Goal: Transaction & Acquisition: Purchase product/service

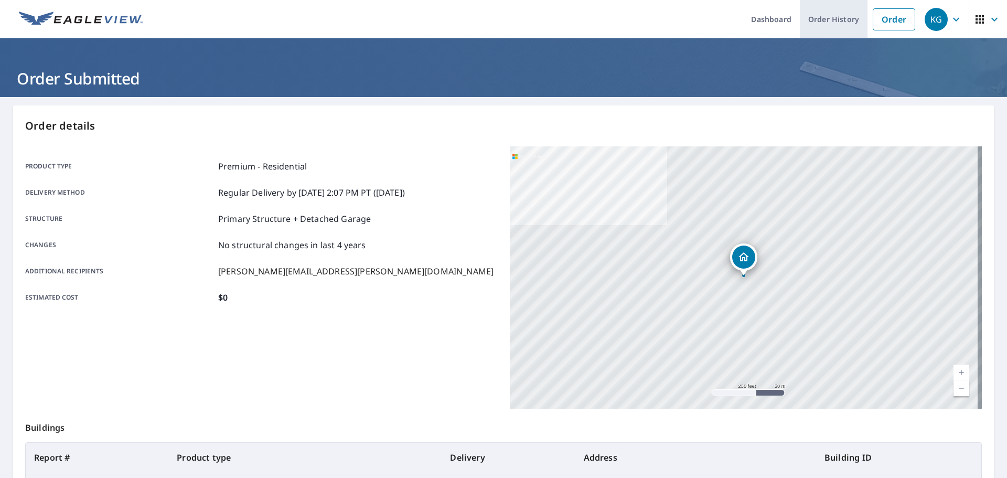
click at [893, 25] on link "Order" at bounding box center [894, 19] width 42 height 22
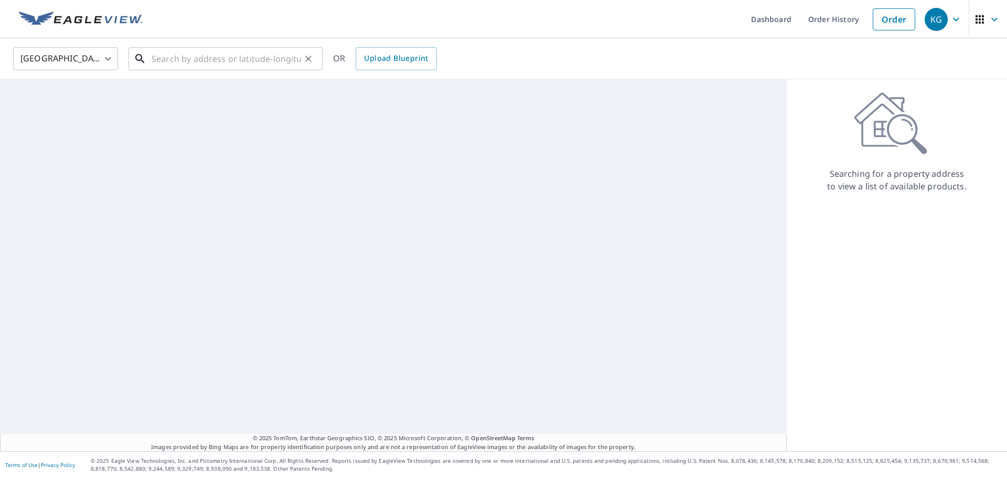
click at [284, 62] on input "text" at bounding box center [227, 58] width 150 height 29
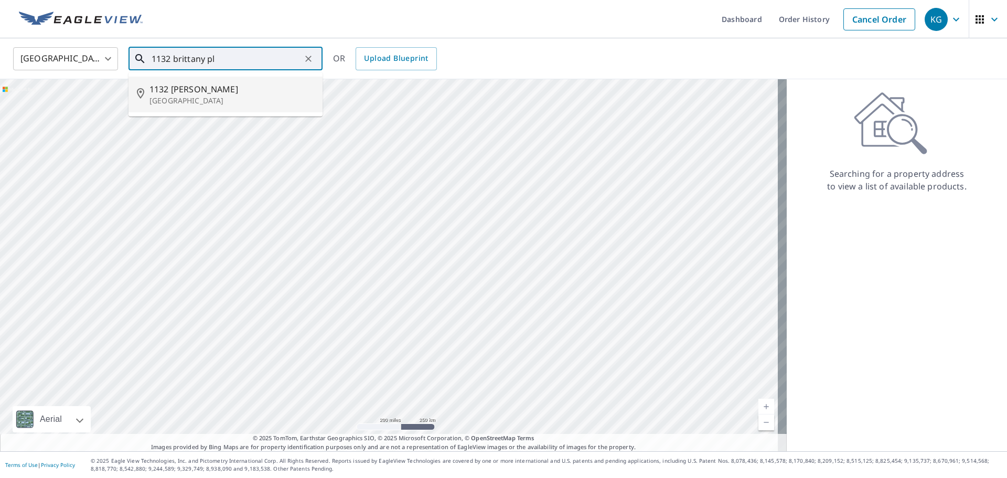
click at [217, 88] on span "1132 [PERSON_NAME]" at bounding box center [232, 89] width 165 height 13
type input "[STREET_ADDRESS]"
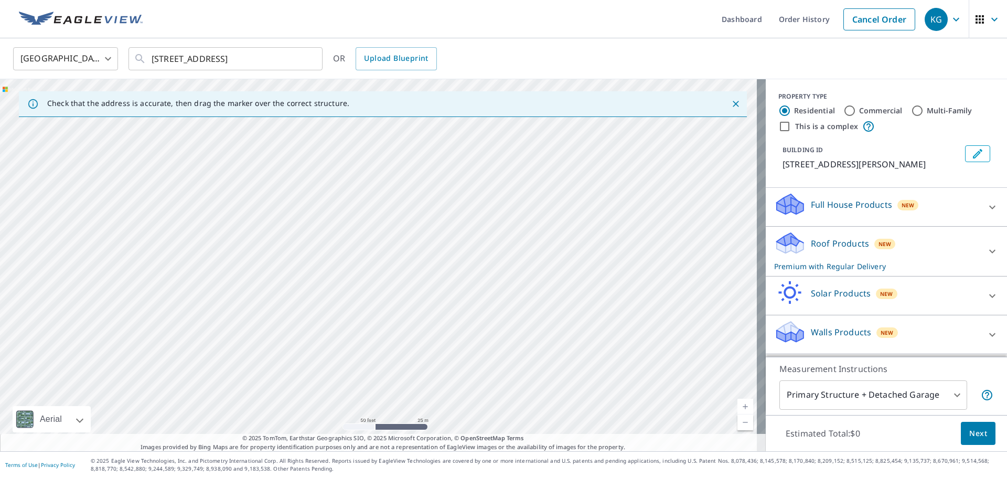
drag, startPoint x: 351, startPoint y: 385, endPoint x: 566, endPoint y: 181, distance: 295.8
click at [566, 181] on div "[STREET_ADDRESS]" at bounding box center [383, 265] width 766 height 372
drag, startPoint x: 456, startPoint y: 323, endPoint x: 391, endPoint y: 461, distance: 152.8
click at [390, 468] on div "Dashboard Order History Cancel Order KG [GEOGRAPHIC_DATA] [GEOGRAPHIC_DATA] ​ […" at bounding box center [503, 239] width 1007 height 478
click at [532, 269] on div "[STREET_ADDRESS]" at bounding box center [383, 265] width 766 height 372
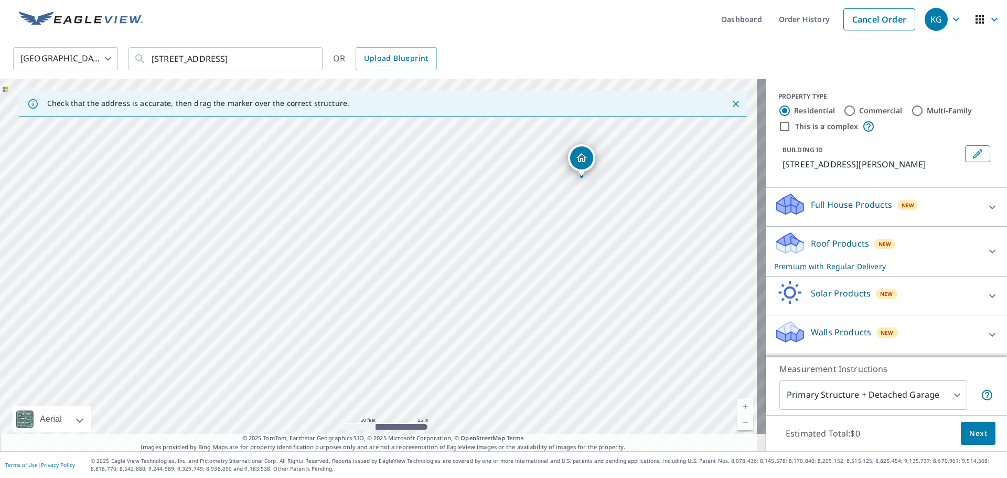
drag, startPoint x: 630, startPoint y: 156, endPoint x: 596, endPoint y: 410, distance: 256.3
click at [596, 410] on div "[STREET_ADDRESS]" at bounding box center [383, 265] width 766 height 372
drag, startPoint x: 603, startPoint y: 319, endPoint x: 588, endPoint y: 392, distance: 75.1
click at [588, 392] on div "[STREET_ADDRESS]" at bounding box center [383, 265] width 766 height 372
drag, startPoint x: 581, startPoint y: 297, endPoint x: 582, endPoint y: 319, distance: 21.5
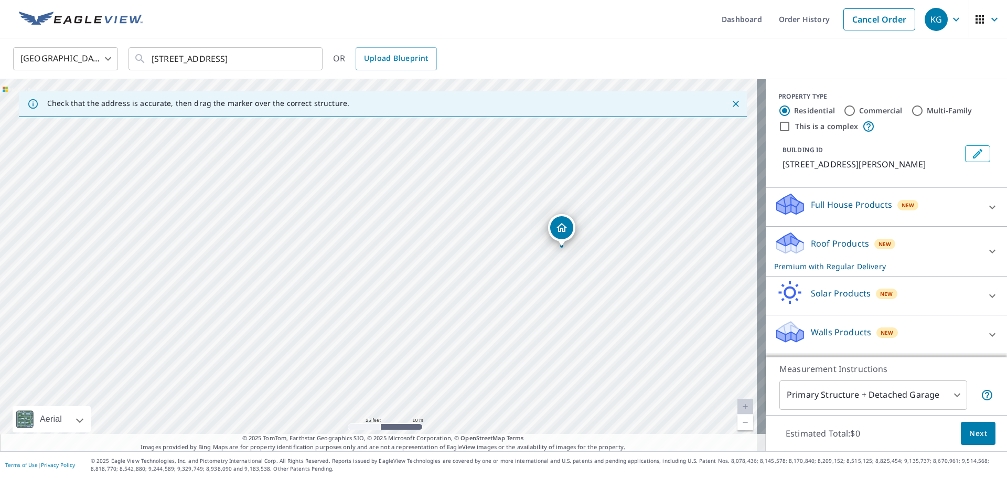
click at [582, 319] on div "[STREET_ADDRESS]" at bounding box center [383, 265] width 766 height 372
drag, startPoint x: 559, startPoint y: 249, endPoint x: 569, endPoint y: 249, distance: 10.0
click at [970, 432] on span "Next" at bounding box center [979, 433] width 18 height 13
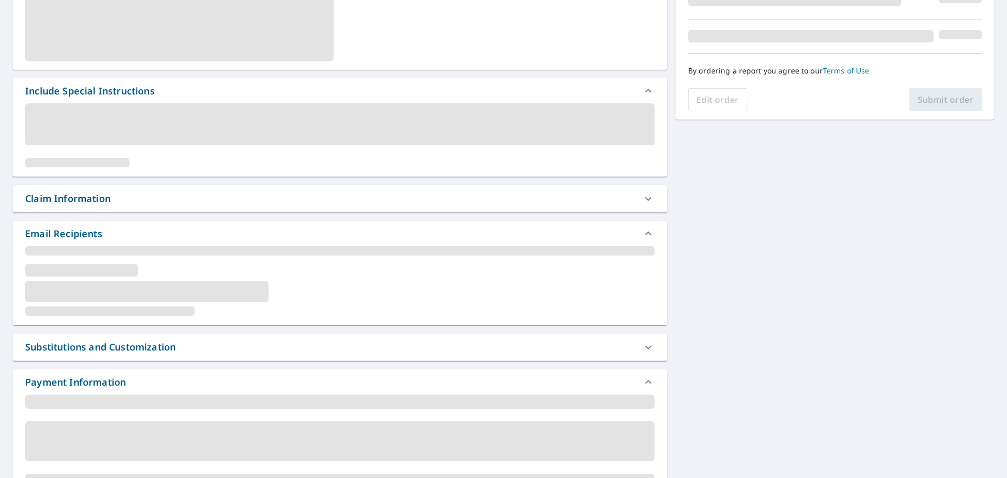
scroll to position [178, 0]
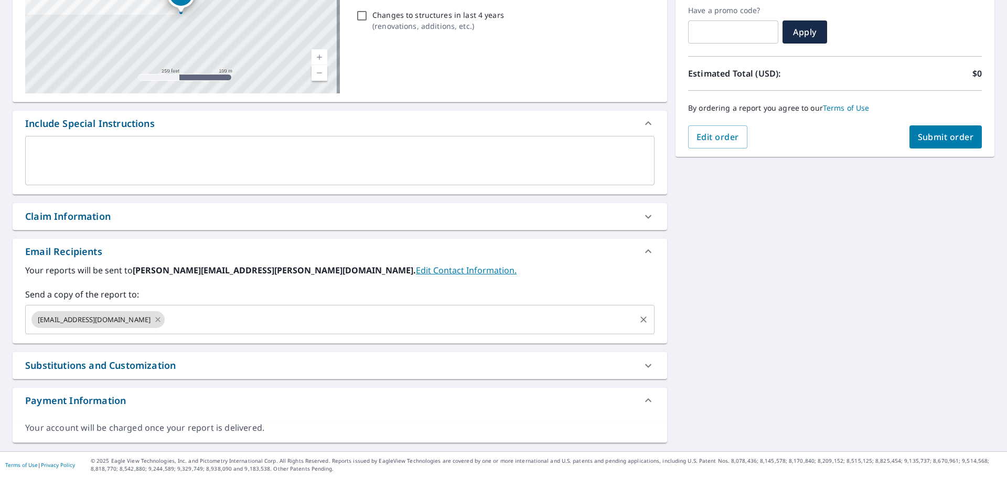
click at [154, 316] on icon at bounding box center [158, 320] width 8 height 12
click at [134, 319] on input "text" at bounding box center [332, 320] width 604 height 20
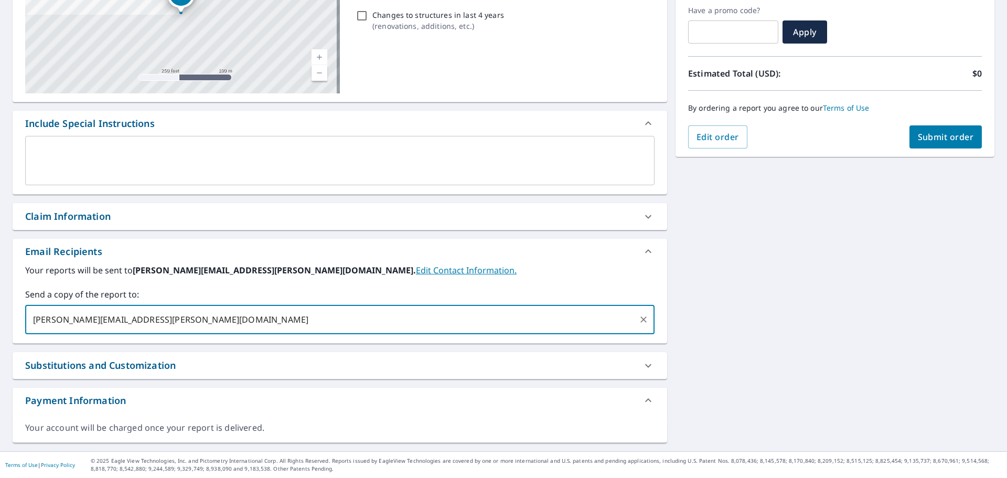
click at [646, 309] on div "[PERSON_NAME][EMAIL_ADDRESS][PERSON_NAME][DOMAIN_NAME] ​" at bounding box center [340, 319] width 630 height 29
type input "[PERSON_NAME][EMAIL_ADDRESS][PERSON_NAME][DOMAIN_NAME]"
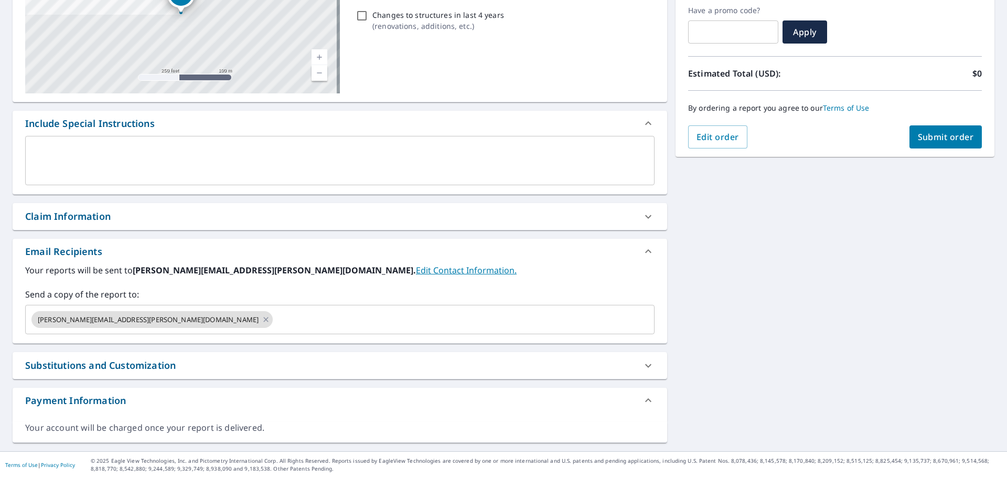
click at [876, 243] on div "[STREET_ADDRESS] Aerial Road A standard road map Aerial A detailed look from ab…" at bounding box center [503, 185] width 1007 height 532
click at [945, 141] on span "Submit order" at bounding box center [946, 137] width 56 height 12
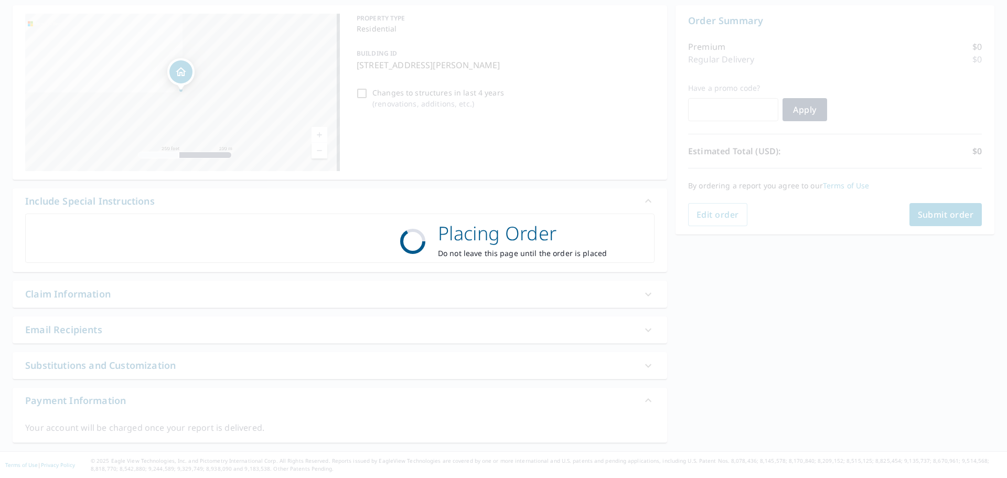
scroll to position [100, 0]
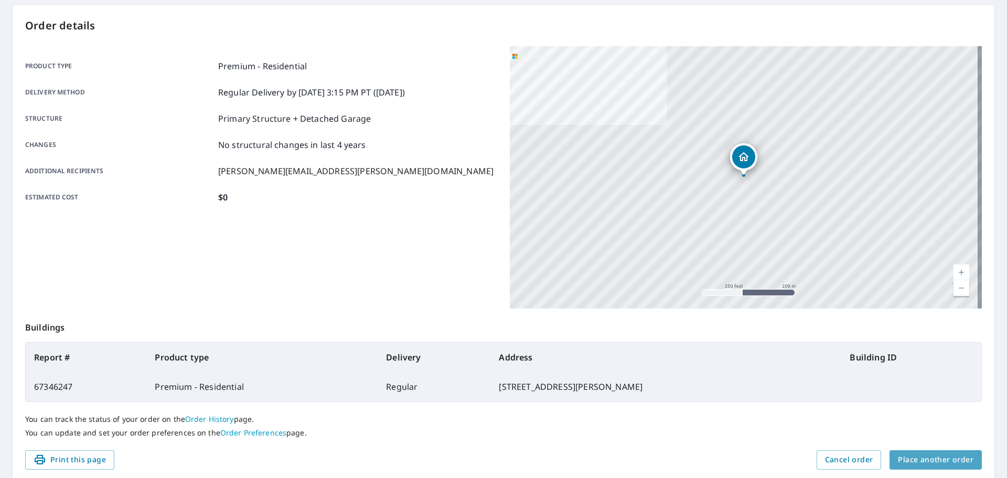
click at [939, 453] on button "Place another order" at bounding box center [936, 459] width 92 height 19
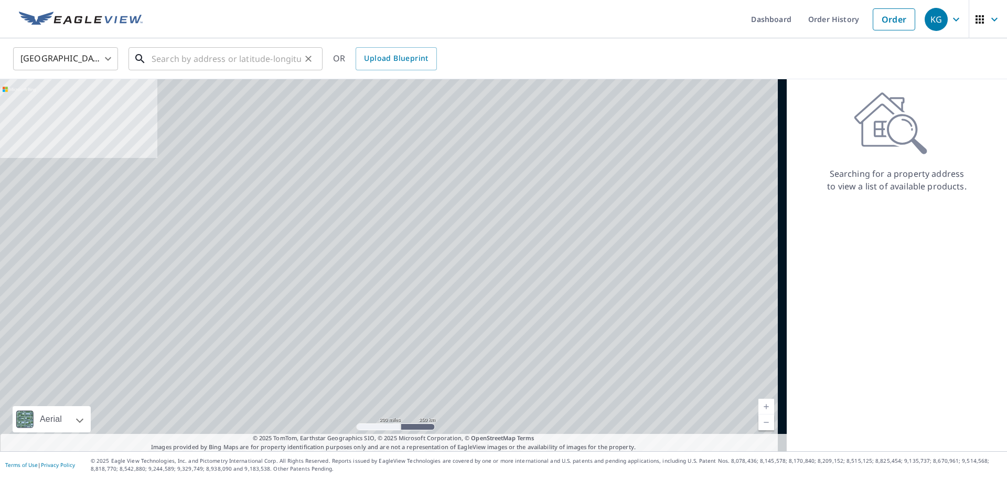
click at [233, 61] on input "text" at bounding box center [227, 58] width 150 height 29
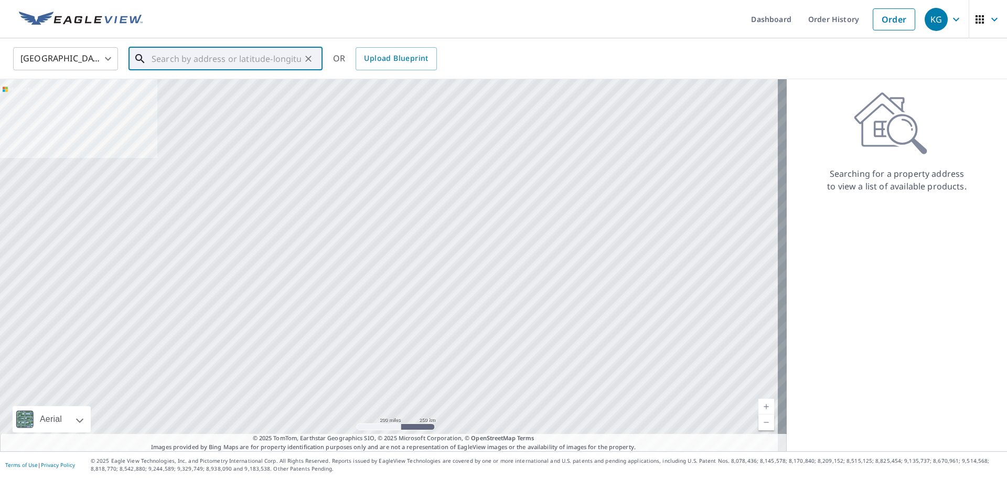
paste input "[STREET_ADDRESS]"
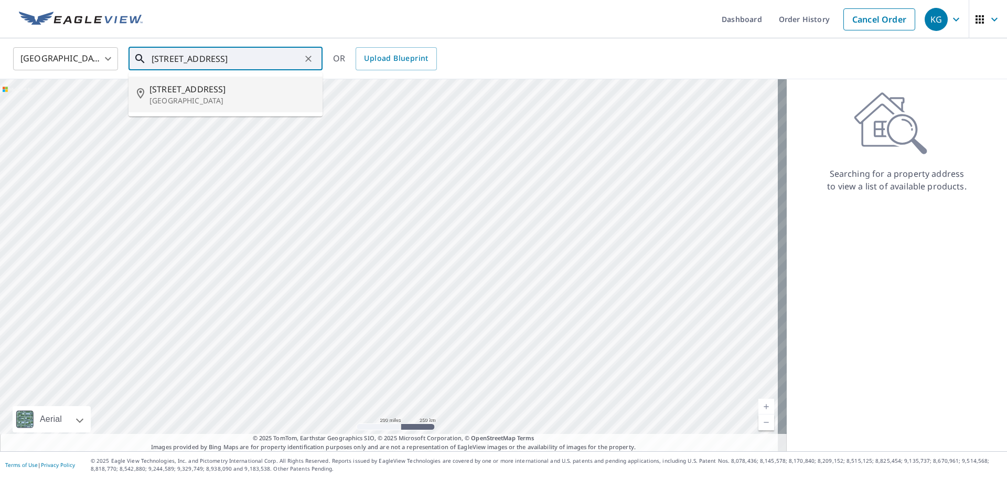
click at [185, 104] on p "[GEOGRAPHIC_DATA]" at bounding box center [232, 100] width 165 height 10
type input "[STREET_ADDRESS]"
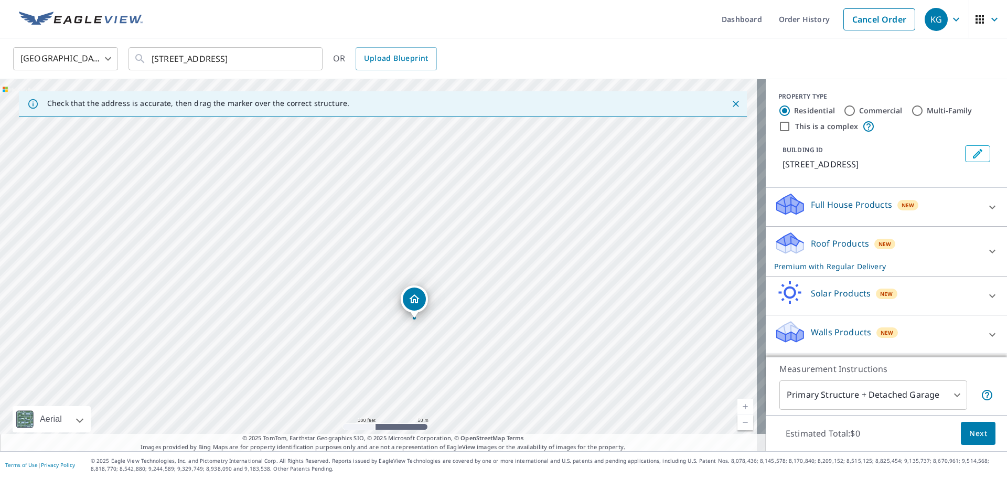
drag, startPoint x: 431, startPoint y: 267, endPoint x: 467, endPoint y: 321, distance: 65.2
click at [467, 321] on div "[STREET_ADDRESS]" at bounding box center [383, 265] width 766 height 372
drag, startPoint x: 464, startPoint y: 236, endPoint x: 465, endPoint y: 132, distance: 103.9
click at [465, 132] on div "[STREET_ADDRESS]" at bounding box center [383, 265] width 766 height 372
drag, startPoint x: 280, startPoint y: 202, endPoint x: 249, endPoint y: 205, distance: 30.6
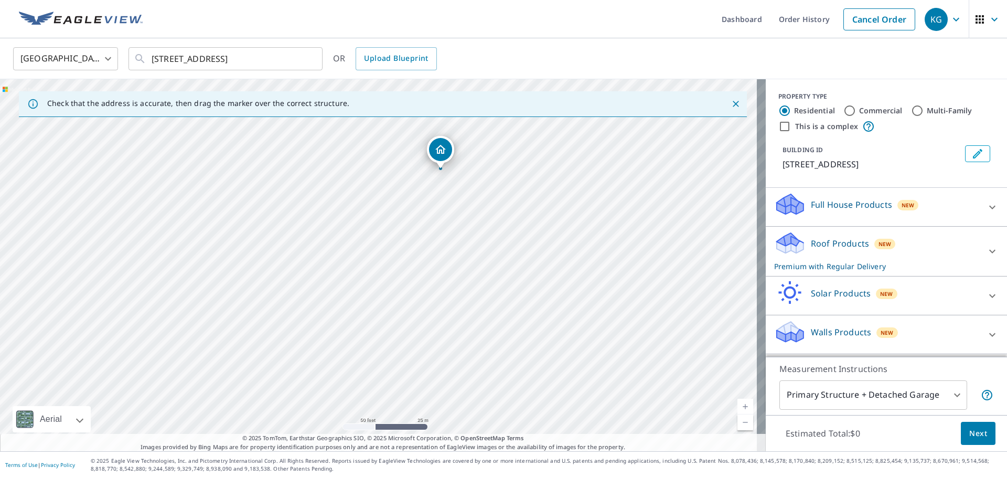
drag, startPoint x: 469, startPoint y: 366, endPoint x: 485, endPoint y: 139, distance: 227.8
click at [485, 139] on div "[STREET_ADDRESS]" at bounding box center [383, 265] width 766 height 372
click at [471, 349] on div "[STREET_ADDRESS]" at bounding box center [383, 265] width 766 height 372
click at [982, 431] on button "Next" at bounding box center [978, 434] width 35 height 24
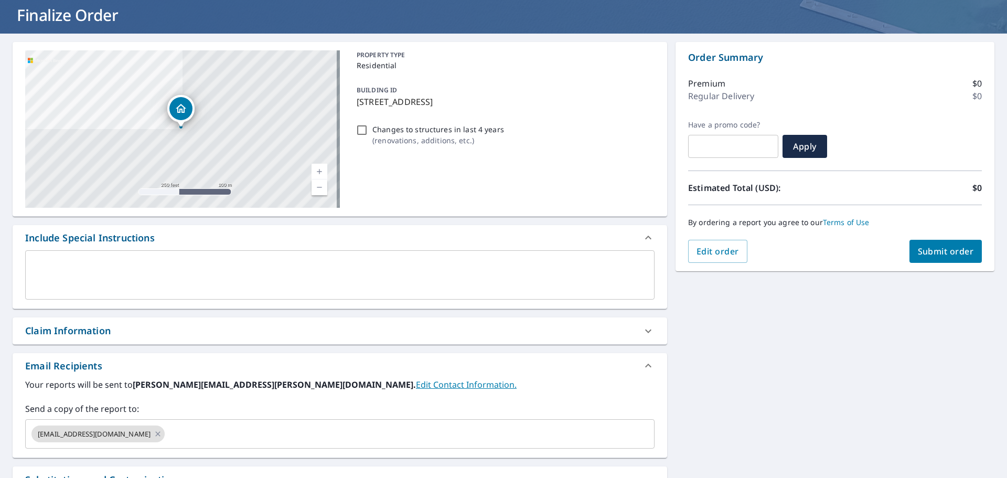
scroll to position [178, 0]
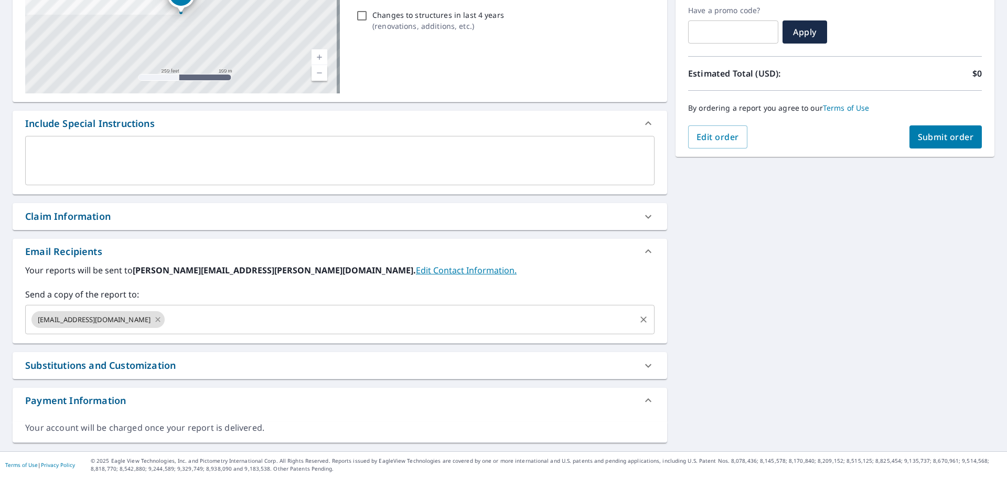
click at [154, 317] on icon at bounding box center [158, 320] width 8 height 12
click at [132, 318] on input "text" at bounding box center [332, 320] width 604 height 20
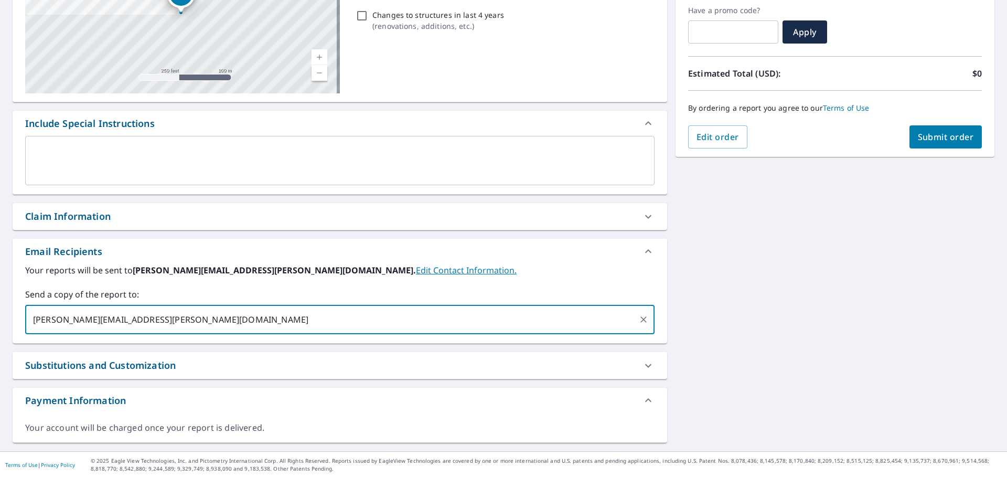
type input "[PERSON_NAME][EMAIL_ADDRESS][PERSON_NAME][DOMAIN_NAME]"
click at [949, 139] on span "Submit order" at bounding box center [946, 137] width 56 height 12
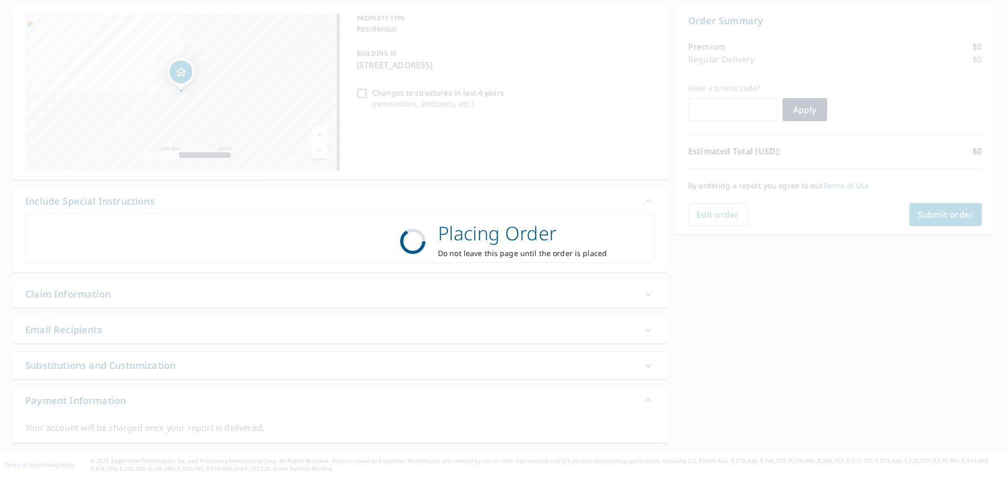
scroll to position [100, 0]
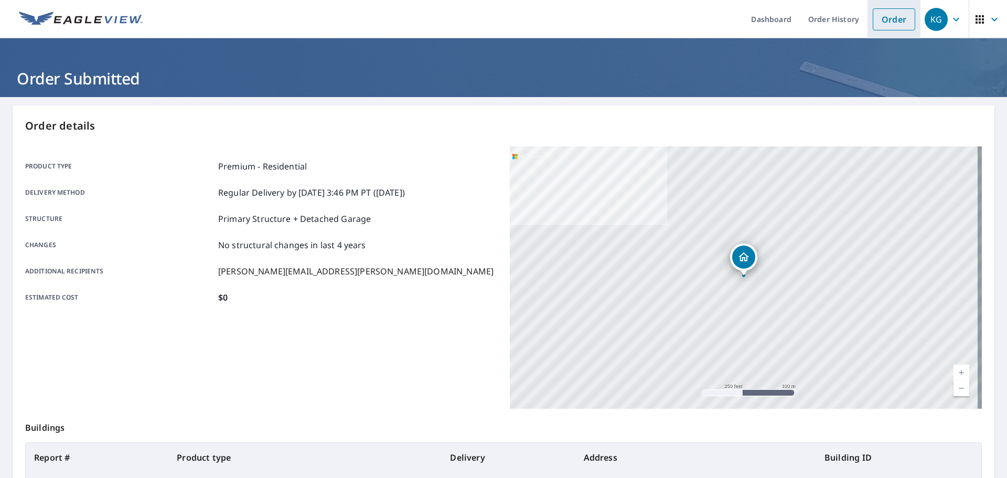
click at [894, 14] on link "Order" at bounding box center [894, 19] width 42 height 22
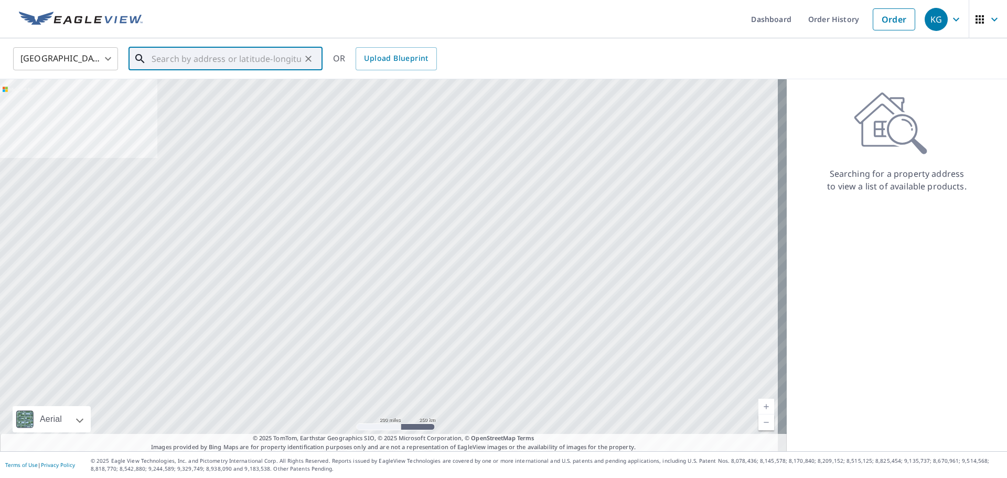
click at [223, 68] on input "text" at bounding box center [227, 58] width 150 height 29
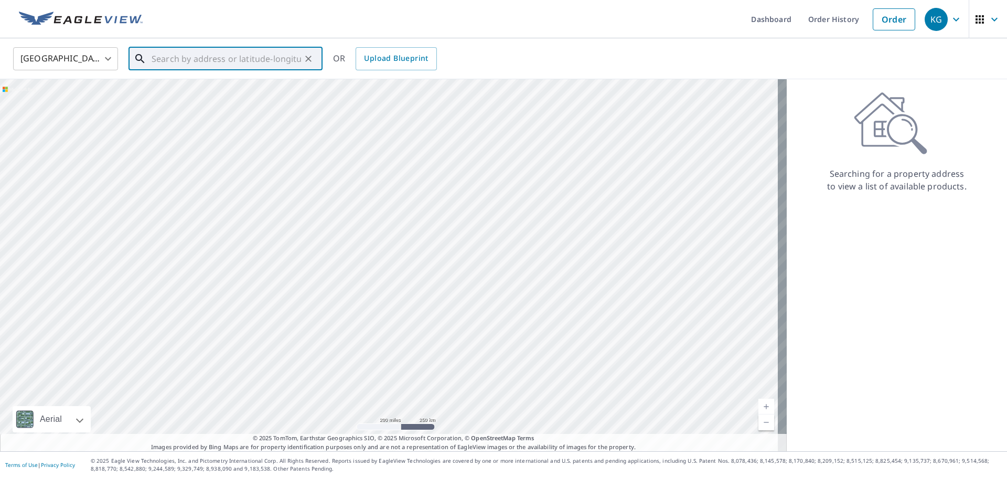
paste input "[STREET_ADDRESS]"
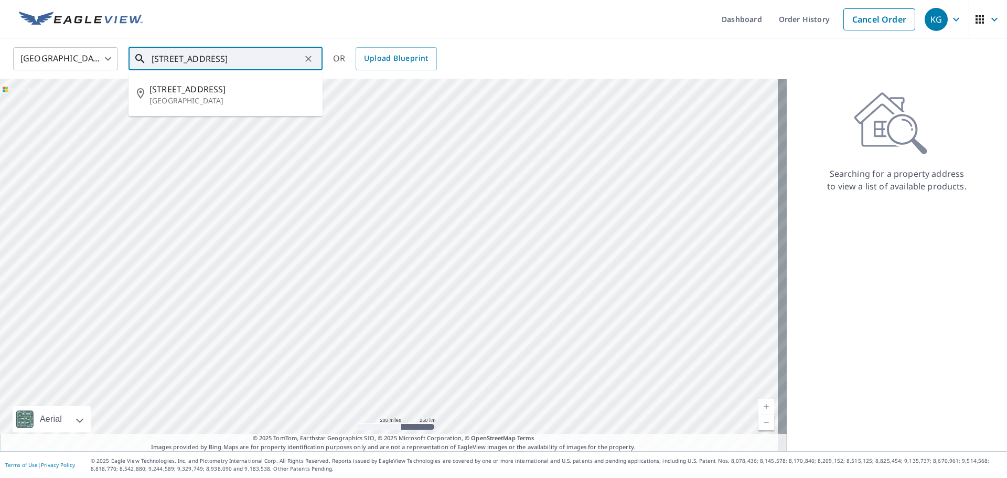
click at [183, 87] on span "[STREET_ADDRESS]" at bounding box center [232, 89] width 165 height 13
type input "[STREET_ADDRESS]"
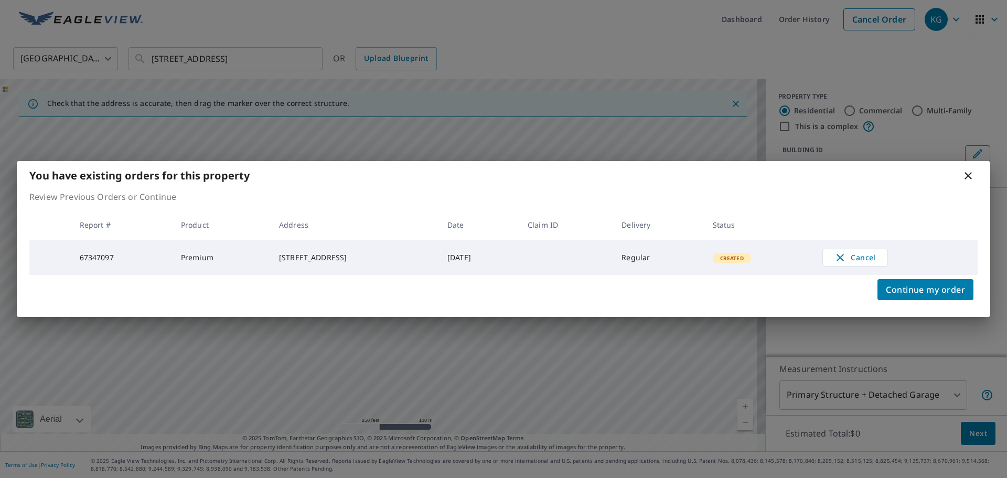
click at [972, 169] on icon at bounding box center [968, 175] width 13 height 13
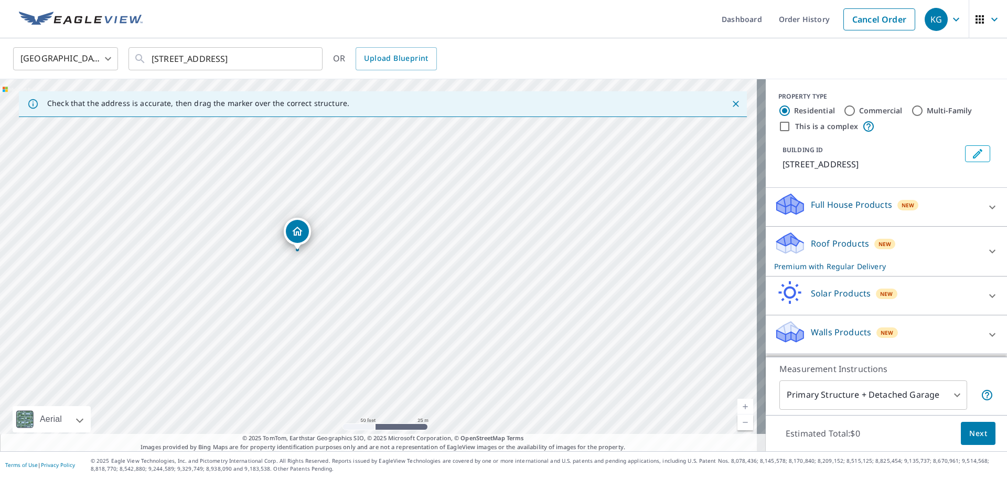
drag, startPoint x: 359, startPoint y: 341, endPoint x: 378, endPoint y: 239, distance: 104.0
click at [378, 239] on div "[STREET_ADDRESS]" at bounding box center [383, 265] width 766 height 372
drag, startPoint x: 312, startPoint y: 129, endPoint x: 319, endPoint y: 321, distance: 192.2
click at [970, 432] on span "Next" at bounding box center [979, 433] width 18 height 13
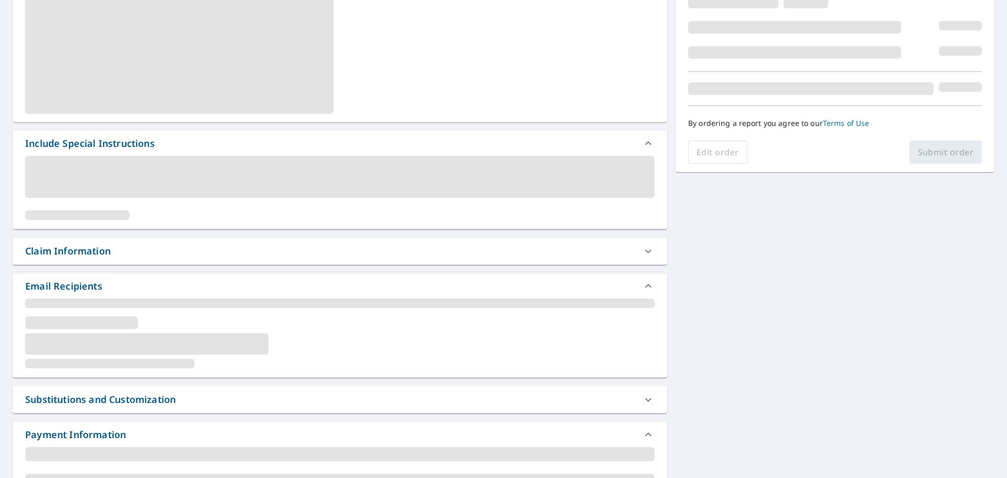
scroll to position [178, 0]
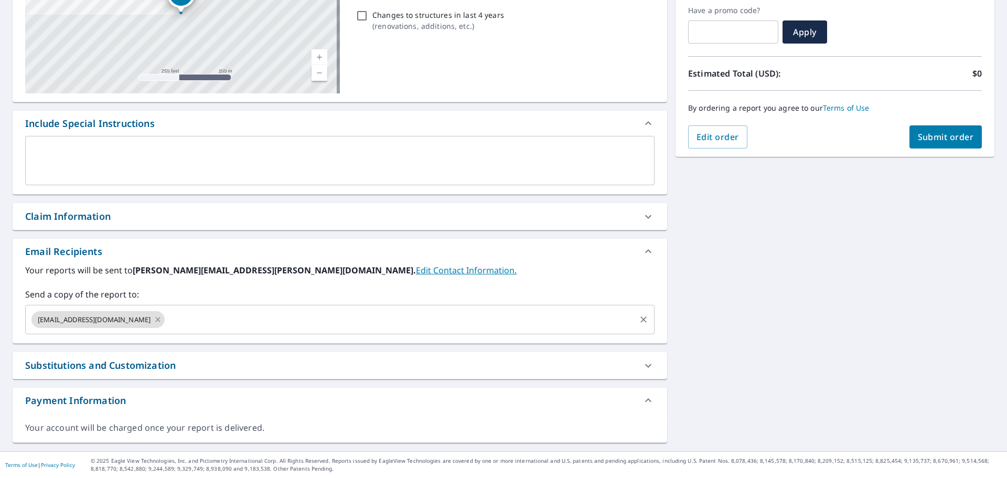
click at [154, 317] on icon at bounding box center [158, 320] width 8 height 12
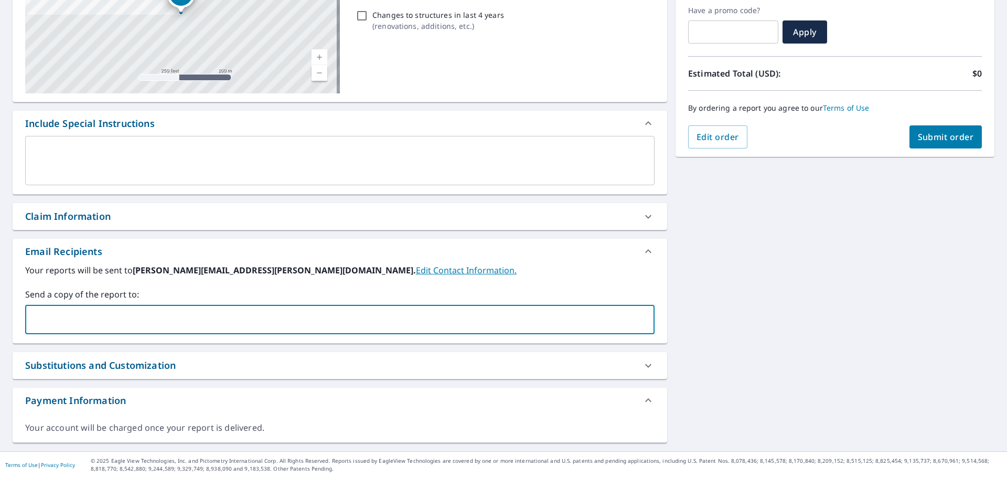
click at [134, 317] on input "text" at bounding box center [332, 320] width 604 height 20
type input "[PERSON_NAME][EMAIL_ADDRESS][PERSON_NAME][DOMAIN_NAME]"
click at [928, 130] on button "Submit order" at bounding box center [946, 136] width 73 height 23
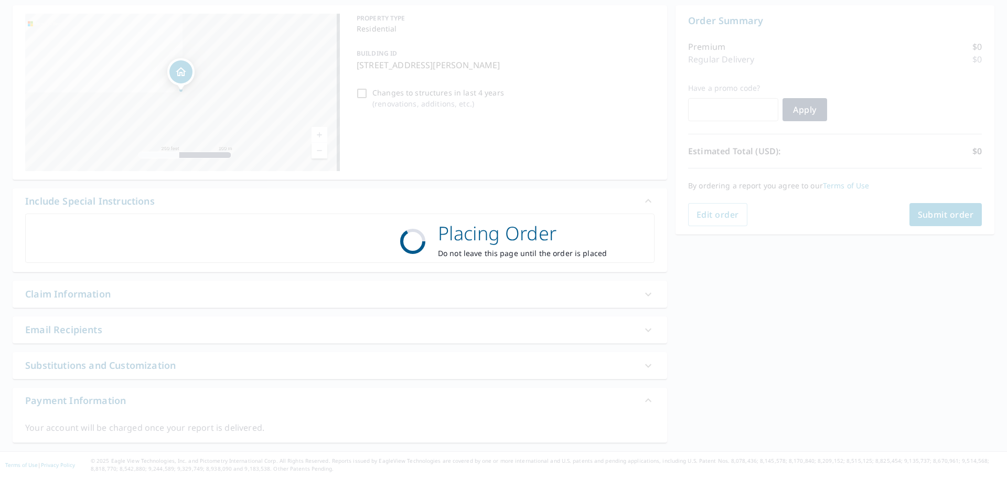
scroll to position [100, 0]
